Goal: Information Seeking & Learning: Learn about a topic

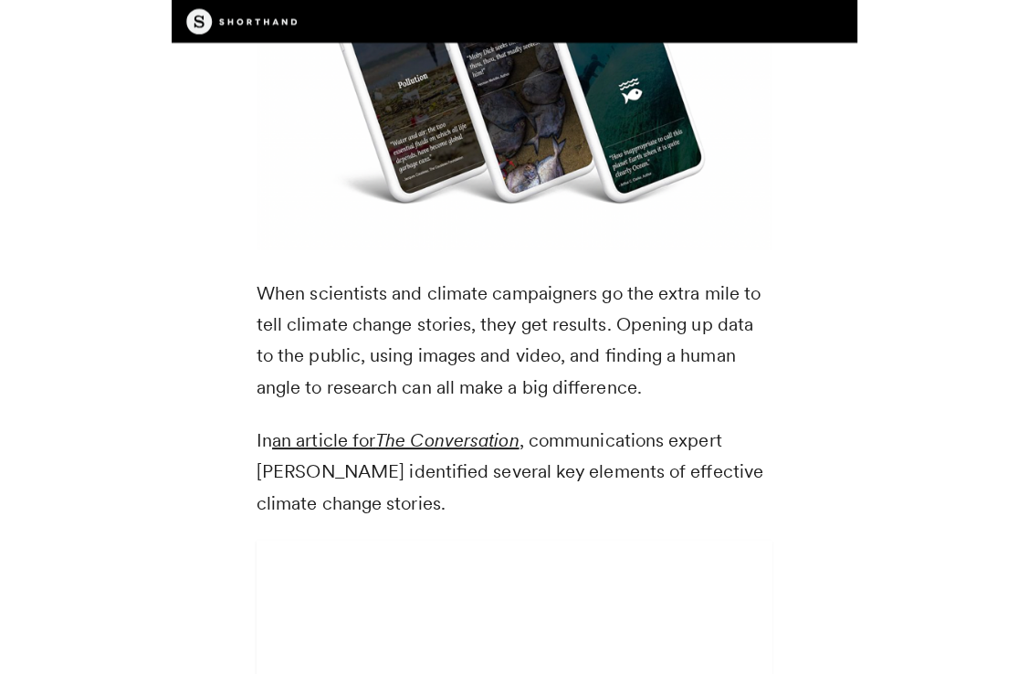
scroll to position [4237, 0]
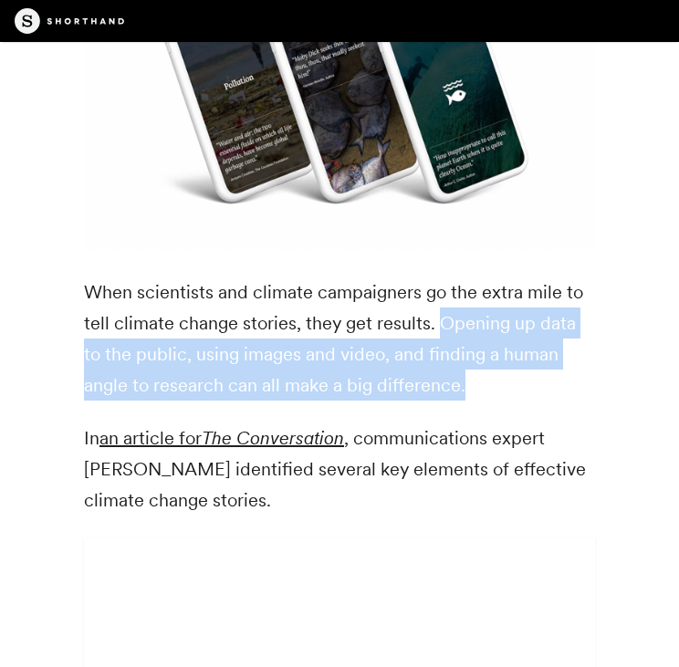
drag, startPoint x: 435, startPoint y: 321, endPoint x: 569, endPoint y: 385, distance: 148.7
click at [326, 385] on p "When scientists and climate campaigners go the extra mile to tell climate chang…" at bounding box center [339, 339] width 511 height 124
copy p "Opening up data to the public, using images and video, and finding a human angl…"
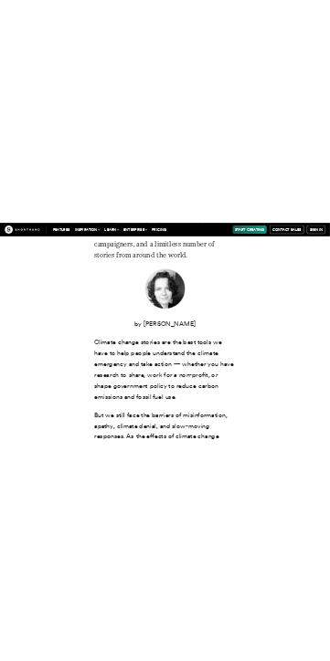
scroll to position [376, 0]
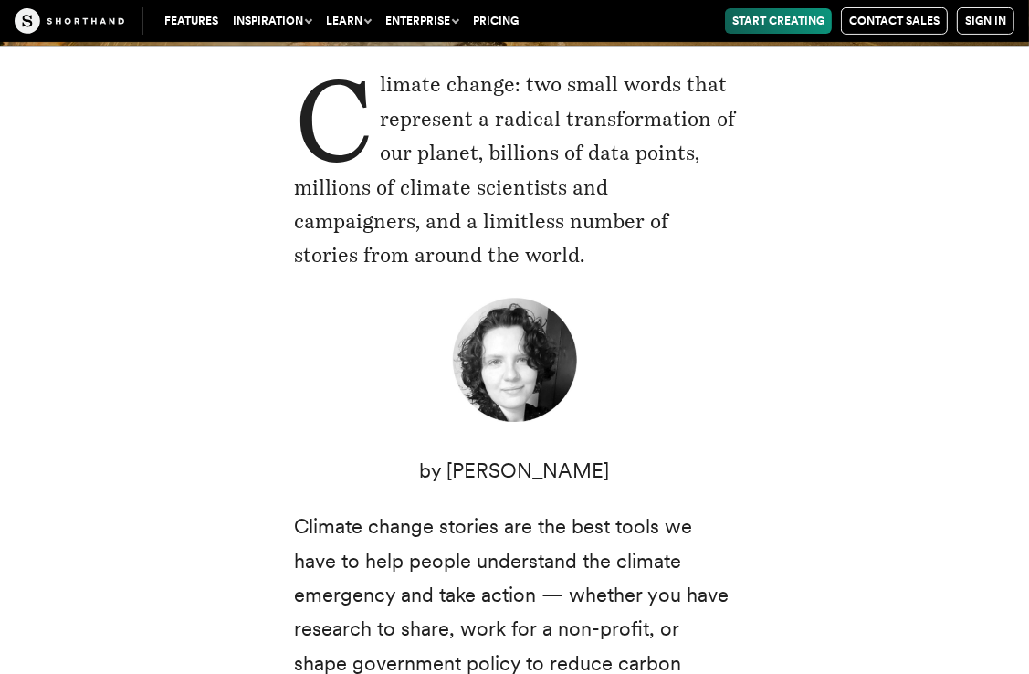
drag, startPoint x: 611, startPoint y: 332, endPoint x: 589, endPoint y: 474, distance: 143.2
click at [326, 474] on p "by [PERSON_NAME]" at bounding box center [515, 471] width 442 height 34
drag, startPoint x: 589, startPoint y: 474, endPoint x: 495, endPoint y: 465, distance: 94.5
click at [326, 465] on p "by [PERSON_NAME]" at bounding box center [515, 471] width 442 height 34
copy div "[PERSON_NAME]"
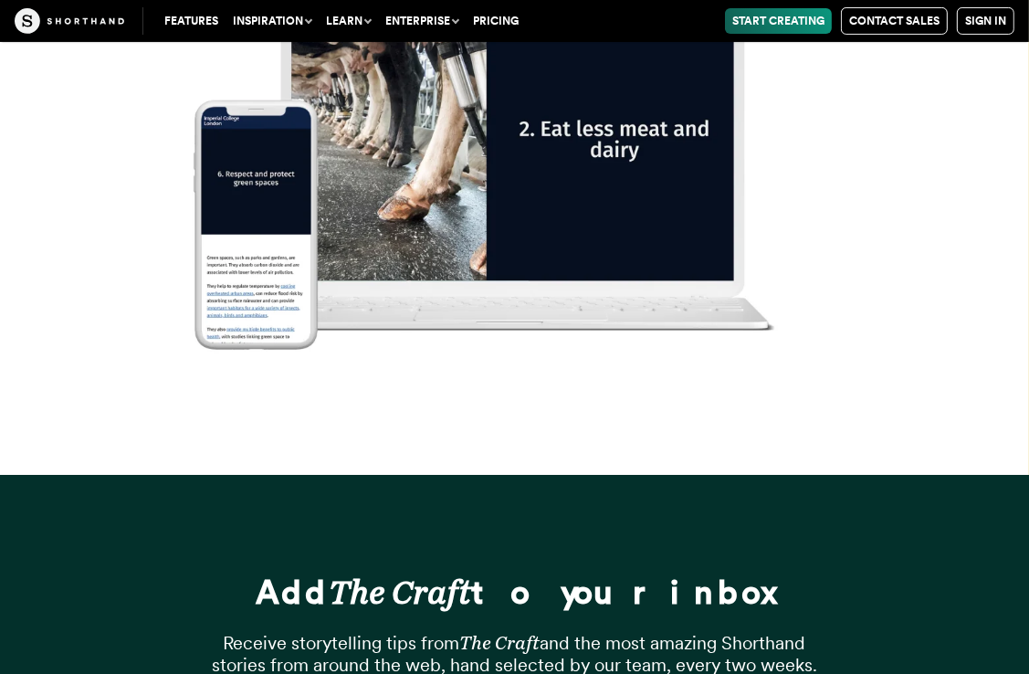
scroll to position [26144, 0]
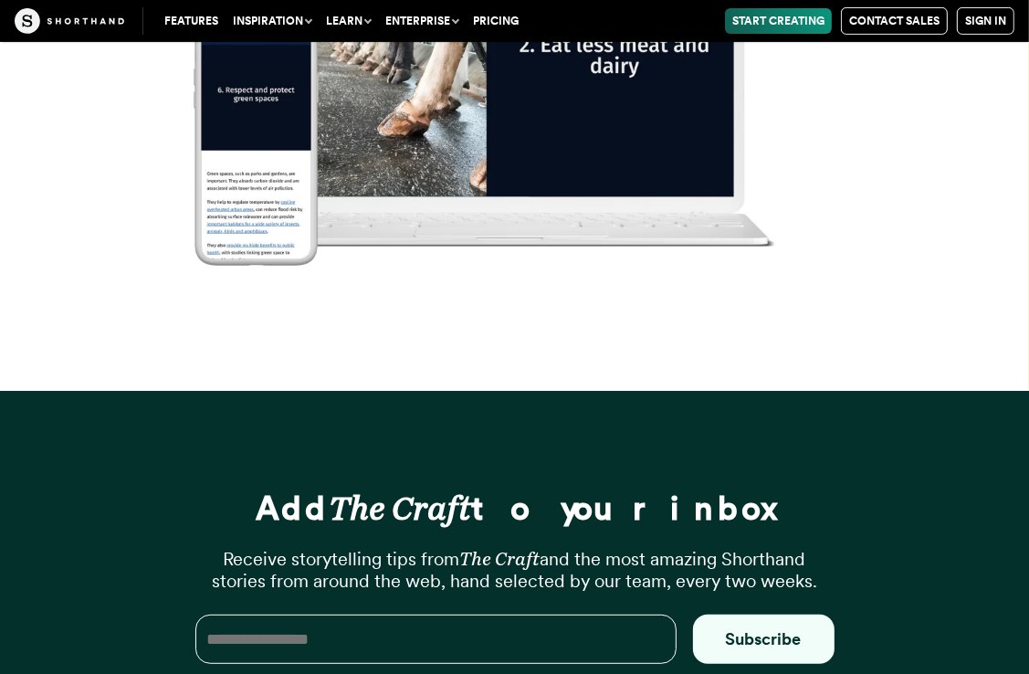
click at [326, 282] on img at bounding box center [514, 55] width 1029 height 674
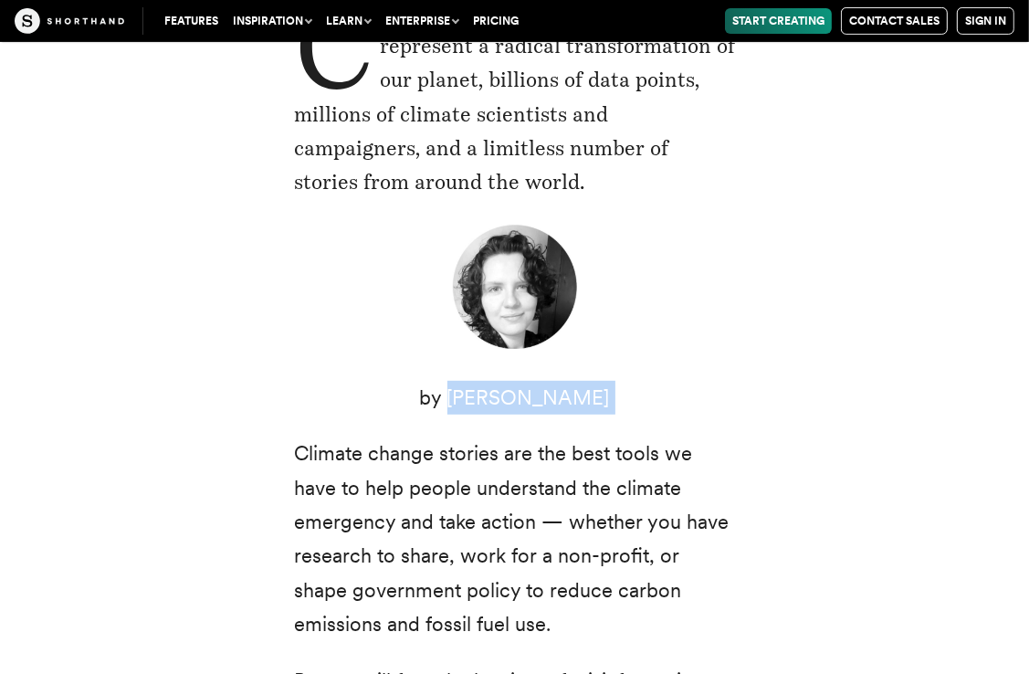
scroll to position [0, 0]
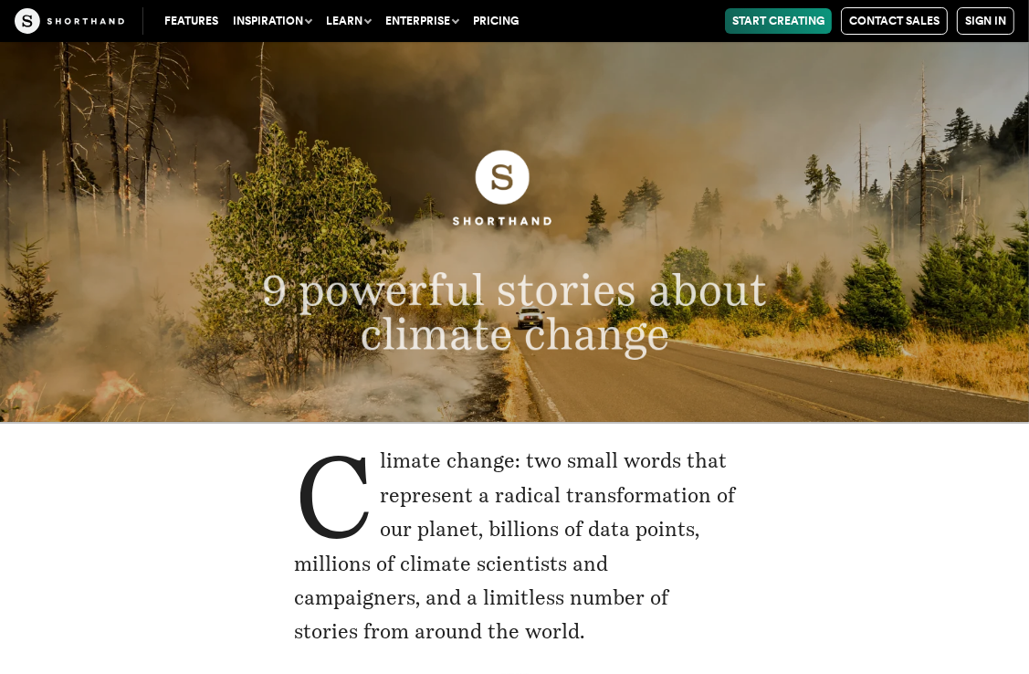
click at [266, 24] on button "Inspiration" at bounding box center [272, 21] width 93 height 26
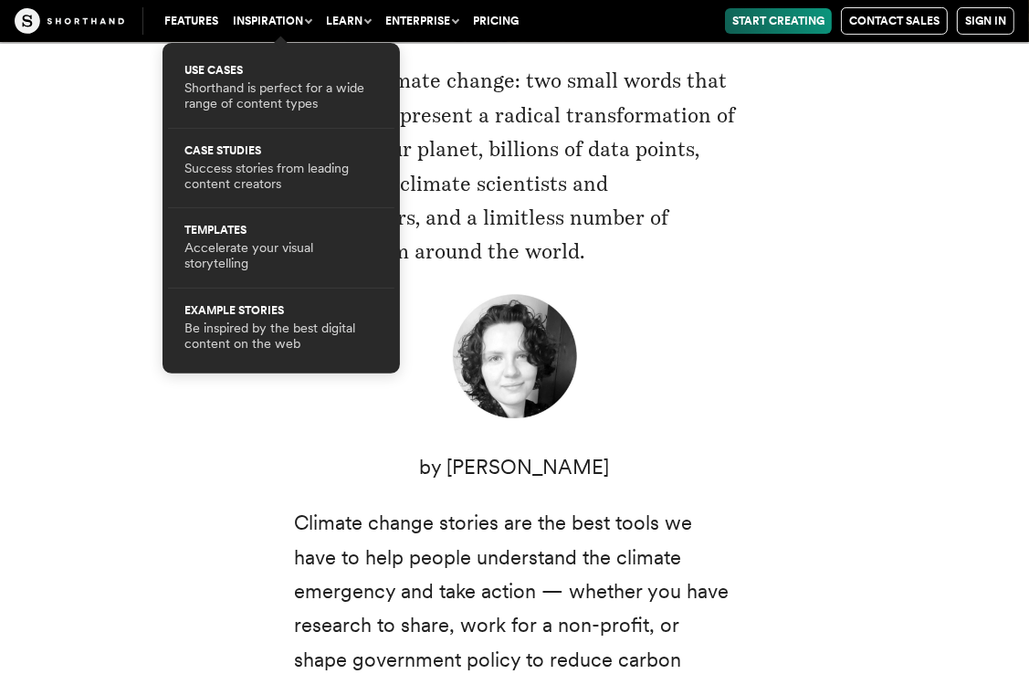
scroll to position [383, 0]
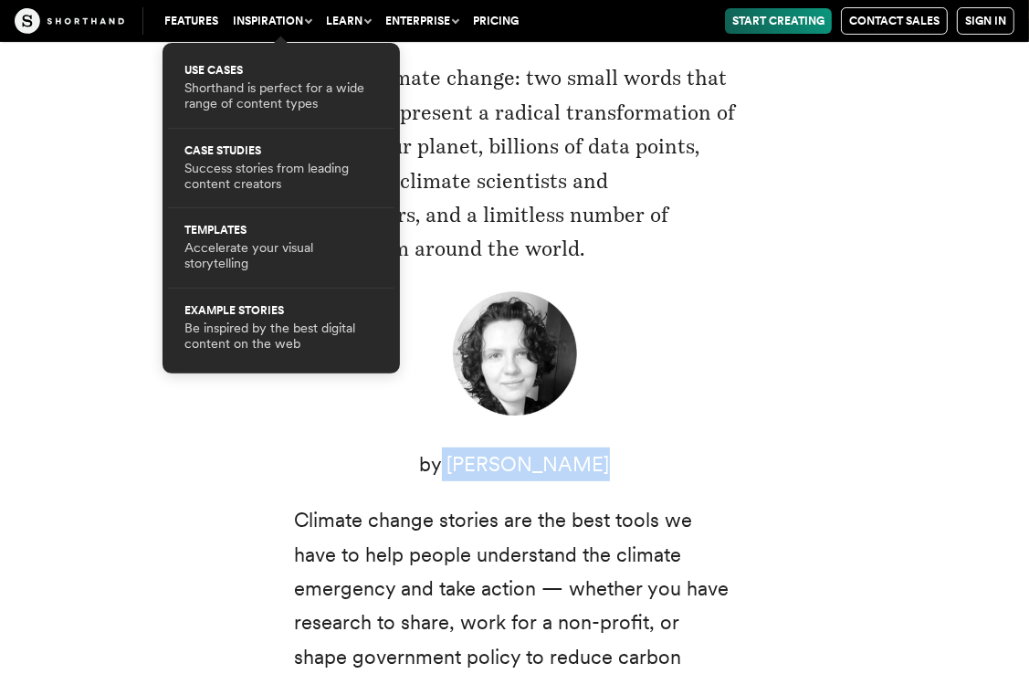
drag, startPoint x: 591, startPoint y: 470, endPoint x: 459, endPoint y: 452, distance: 132.7
click at [326, 452] on p "by [PERSON_NAME]" at bounding box center [515, 464] width 442 height 34
copy p "[PERSON_NAME]"
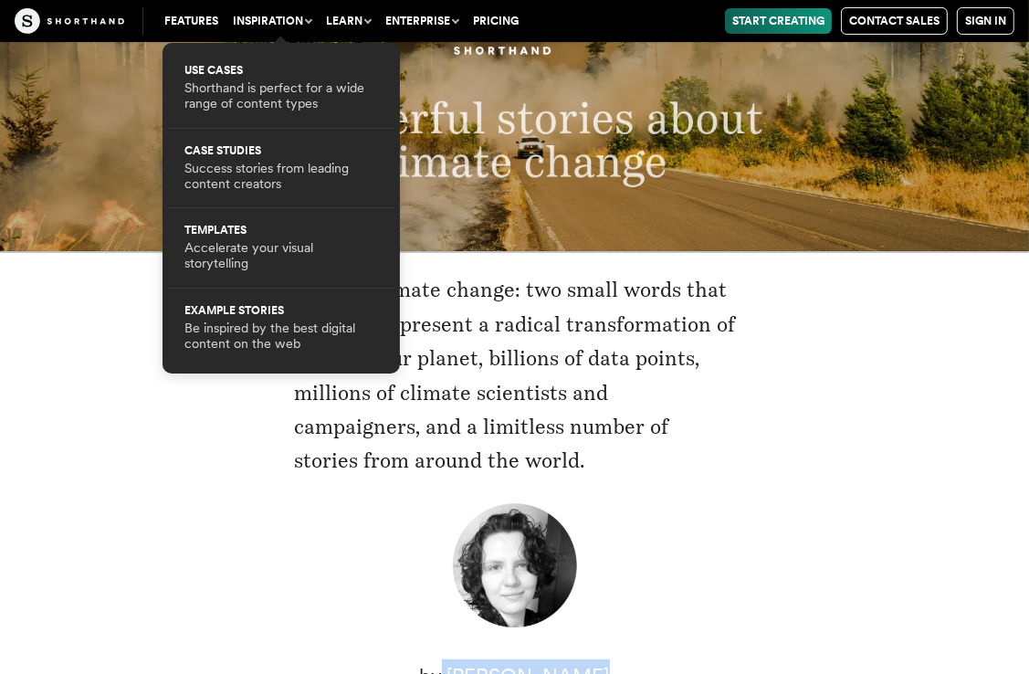
scroll to position [0, 0]
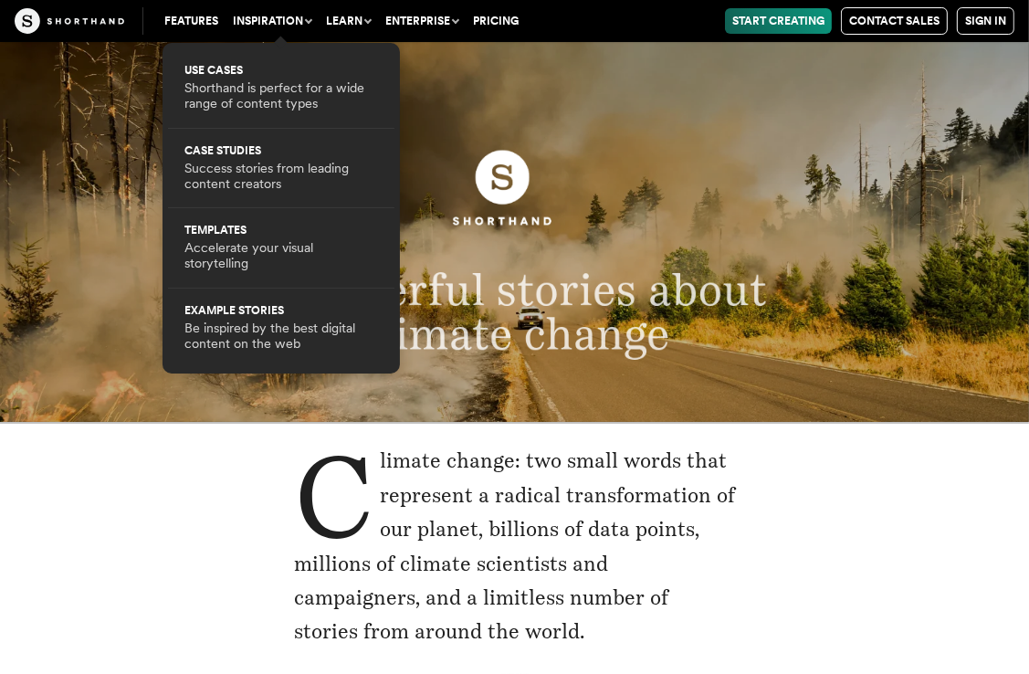
click at [326, 391] on header "9 powerful stories about climate change" at bounding box center [514, 232] width 1029 height 380
click at [289, 26] on button "Inspiration" at bounding box center [272, 21] width 93 height 26
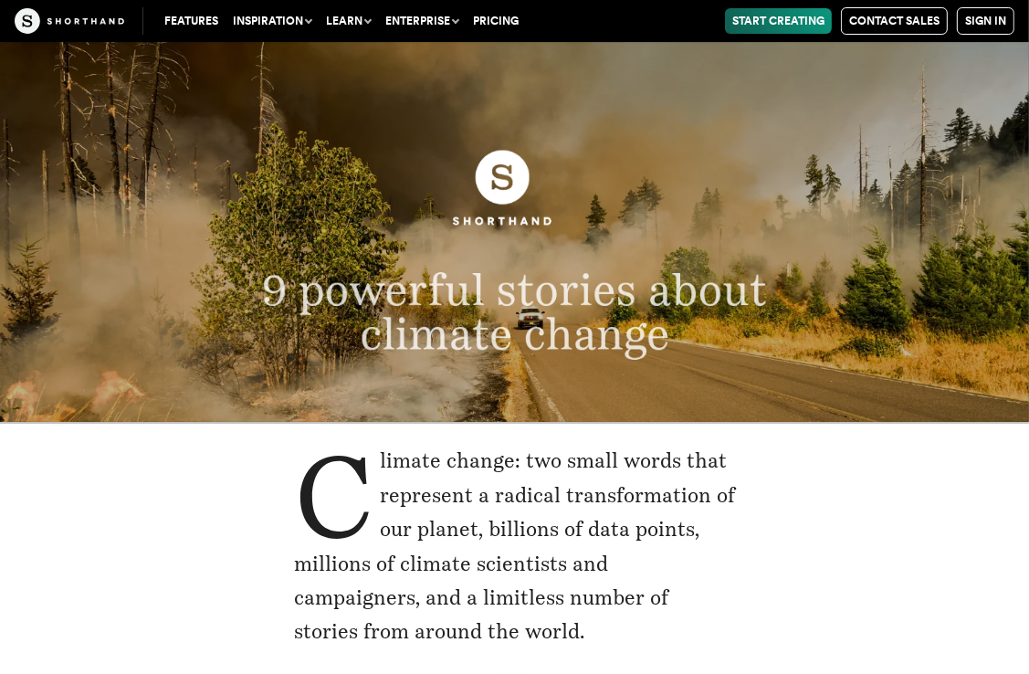
drag, startPoint x: 299, startPoint y: 250, endPoint x: 783, endPoint y: 365, distance: 496.5
click at [326, 365] on header "9 powerful stories about climate change" at bounding box center [514, 232] width 1029 height 380
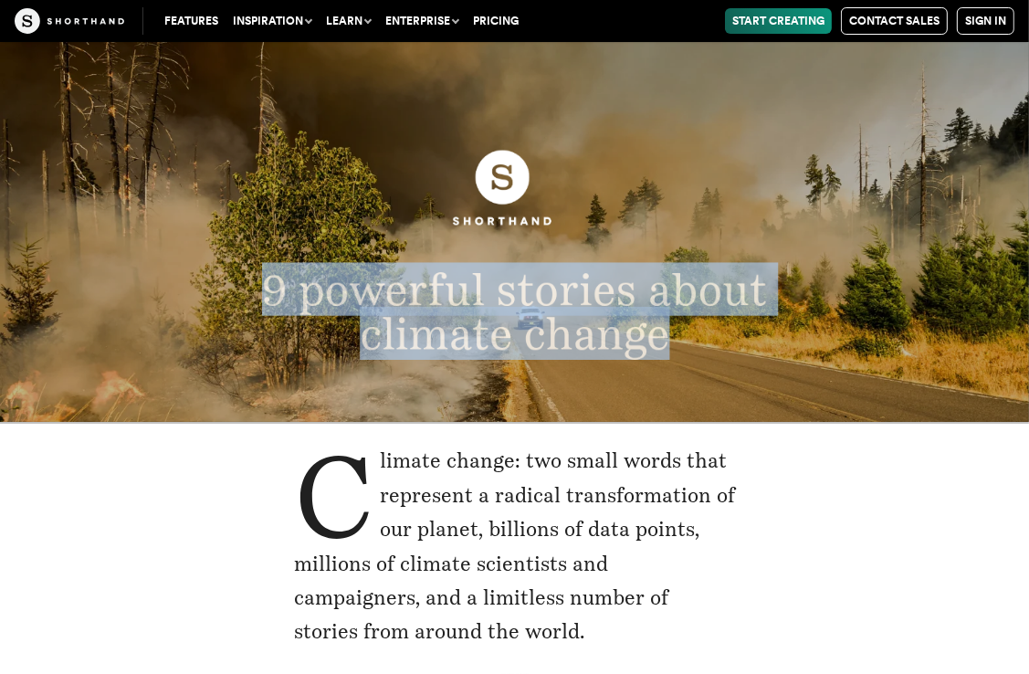
drag, startPoint x: 253, startPoint y: 292, endPoint x: 818, endPoint y: 363, distance: 569.7
click at [326, 363] on header "9 powerful stories about climate change" at bounding box center [514, 232] width 1029 height 380
copy span "9 powerful stories about climate change"
drag, startPoint x: 577, startPoint y: 1, endPoint x: 478, endPoint y: 236, distance: 254.5
click at [326, 236] on img at bounding box center [514, 187] width 129 height 129
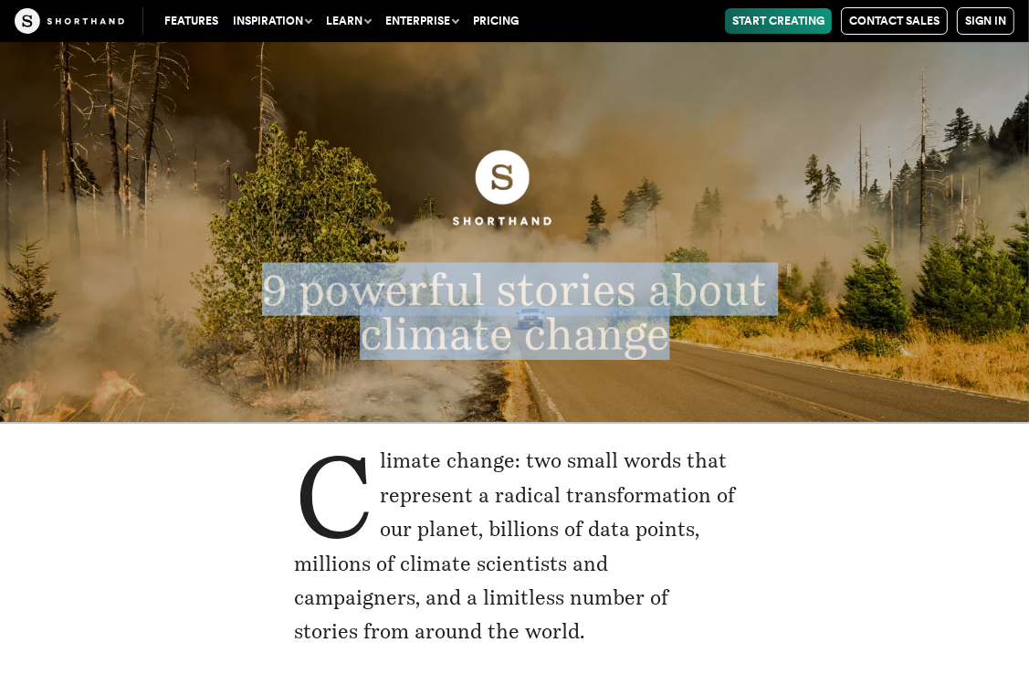
drag, startPoint x: 712, startPoint y: 0, endPoint x: 997, endPoint y: 480, distance: 558.4
